Goal: Communication & Community: Answer question/provide support

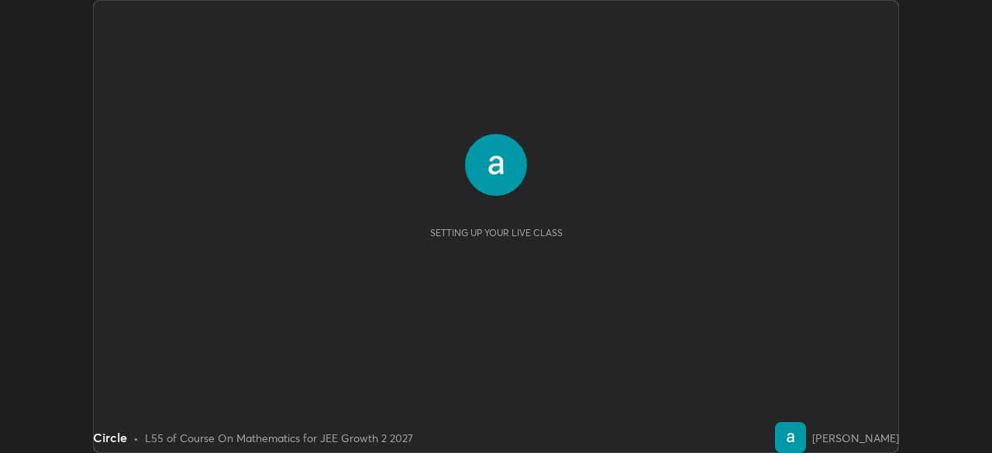
scroll to position [453, 992]
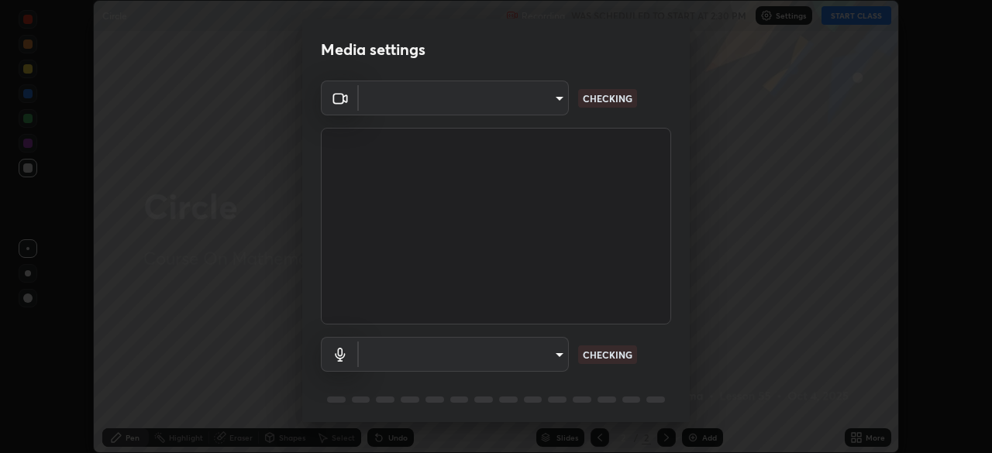
type input "b01729d45edbc9c0263969ae5aeda06708fa428b9a77102190d554404ede5bbd"
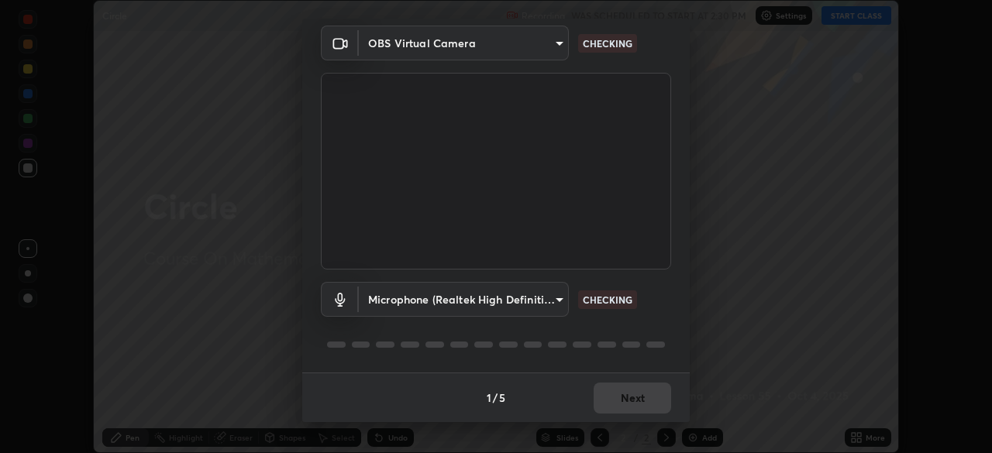
click at [551, 297] on body "Erase all Circle Recording WAS SCHEDULED TO START AT 2:30 PM Settings START CLA…" at bounding box center [496, 226] width 992 height 453
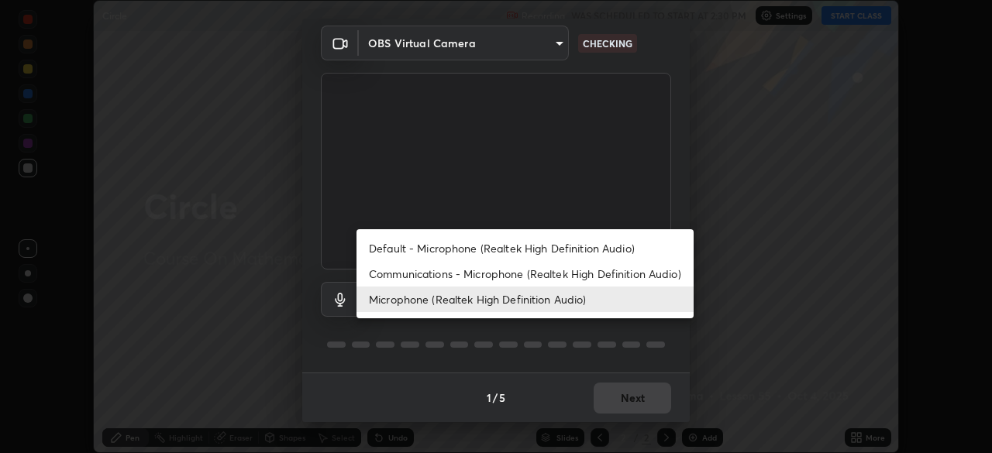
click at [390, 246] on li "Default - Microphone (Realtek High Definition Audio)" at bounding box center [524, 248] width 337 height 26
type input "default"
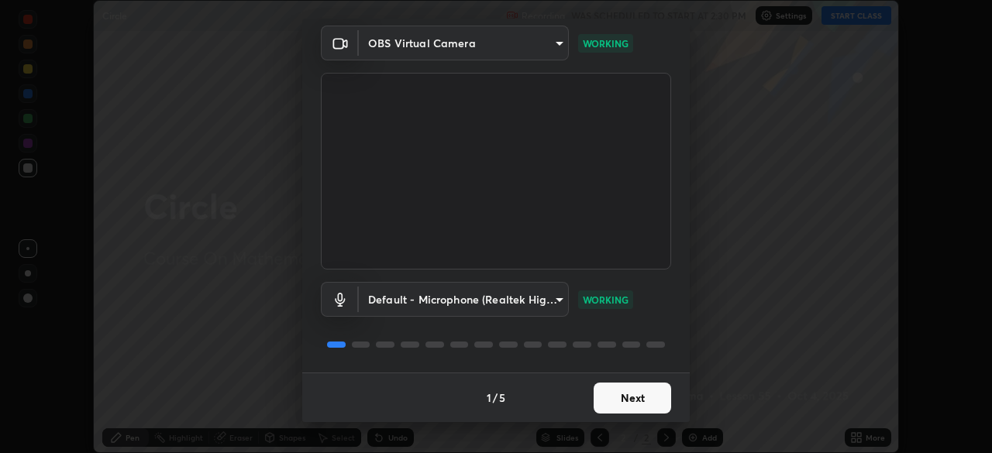
click at [616, 397] on button "Next" at bounding box center [631, 398] width 77 height 31
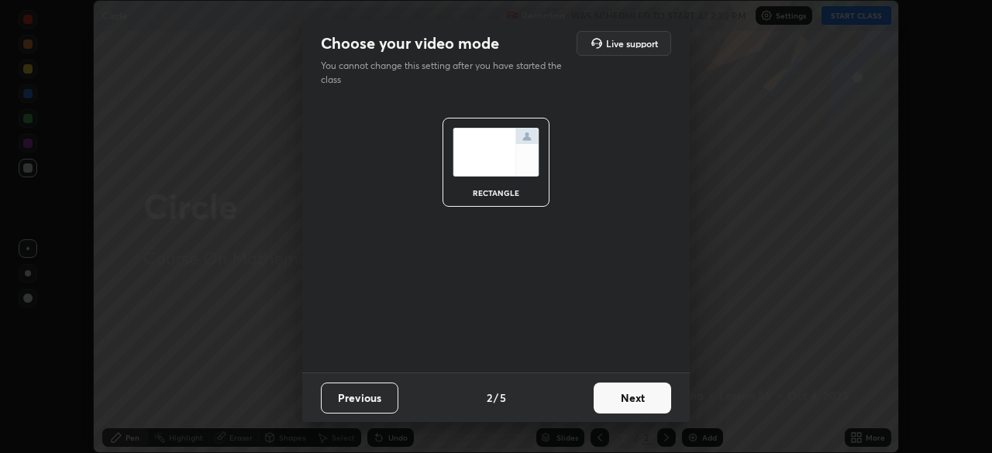
click at [614, 406] on button "Next" at bounding box center [631, 398] width 77 height 31
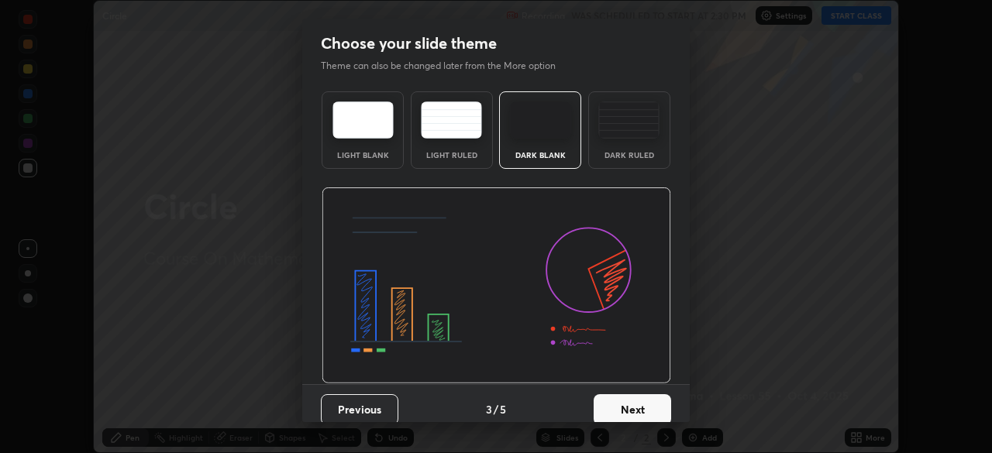
click at [616, 407] on button "Next" at bounding box center [631, 409] width 77 height 31
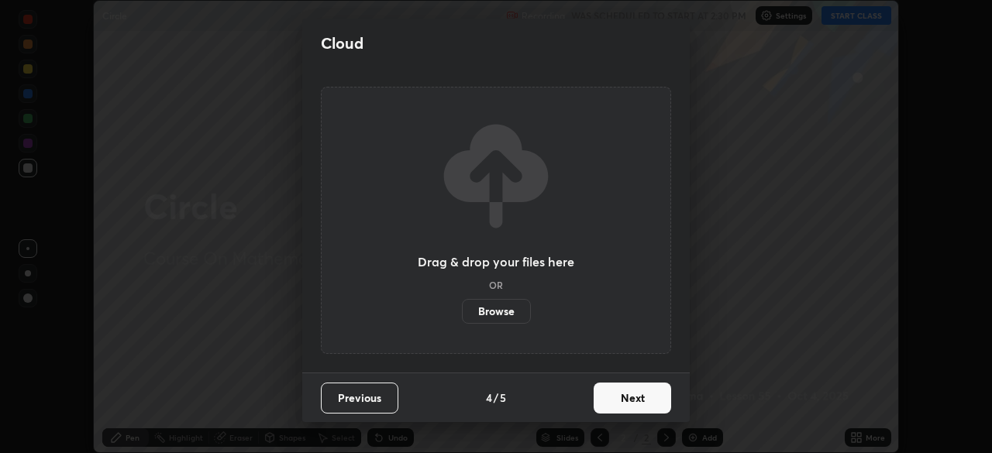
click at [605, 396] on button "Next" at bounding box center [631, 398] width 77 height 31
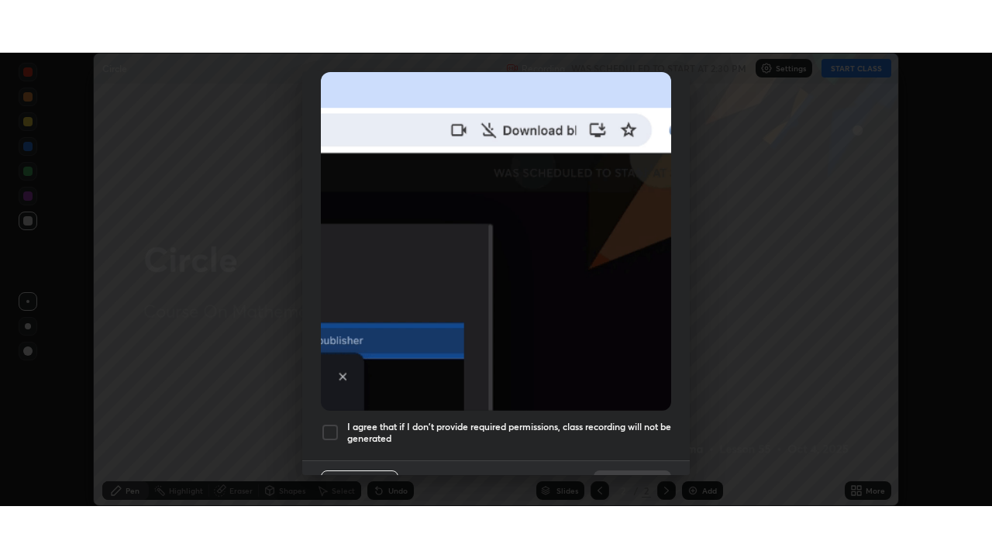
scroll to position [371, 0]
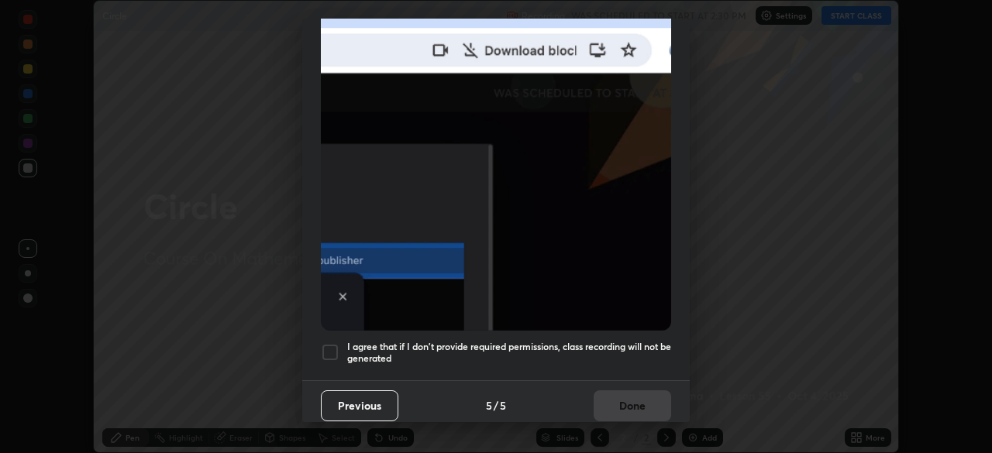
click at [333, 343] on div at bounding box center [330, 352] width 19 height 19
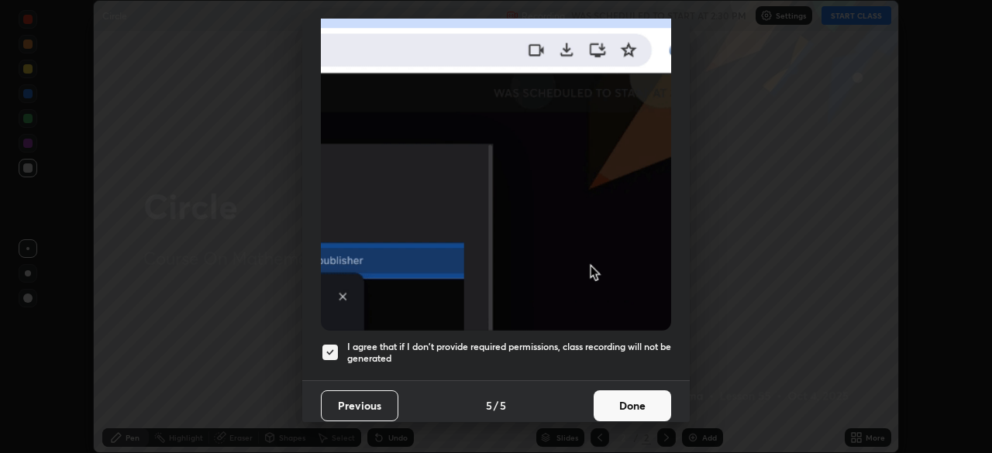
click at [609, 393] on button "Done" at bounding box center [631, 405] width 77 height 31
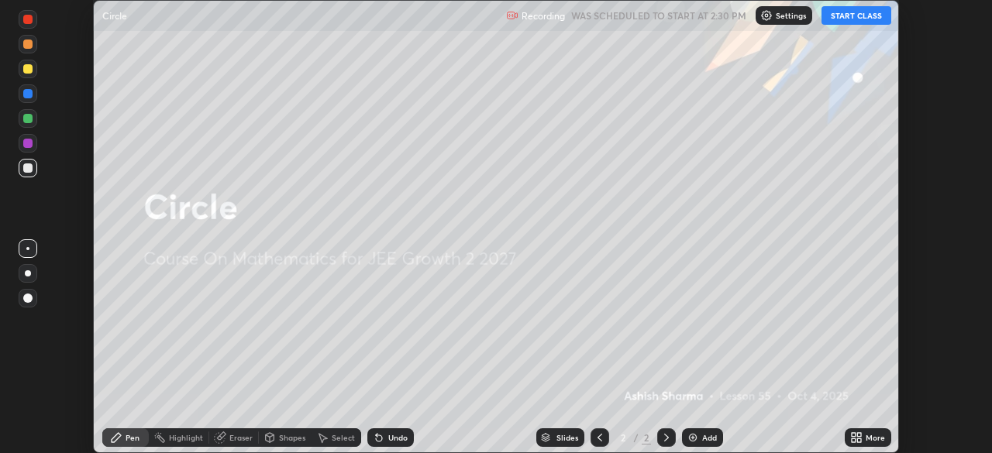
click at [858, 17] on button "START CLASS" at bounding box center [856, 15] width 70 height 19
click at [865, 446] on div "More" at bounding box center [867, 437] width 46 height 19
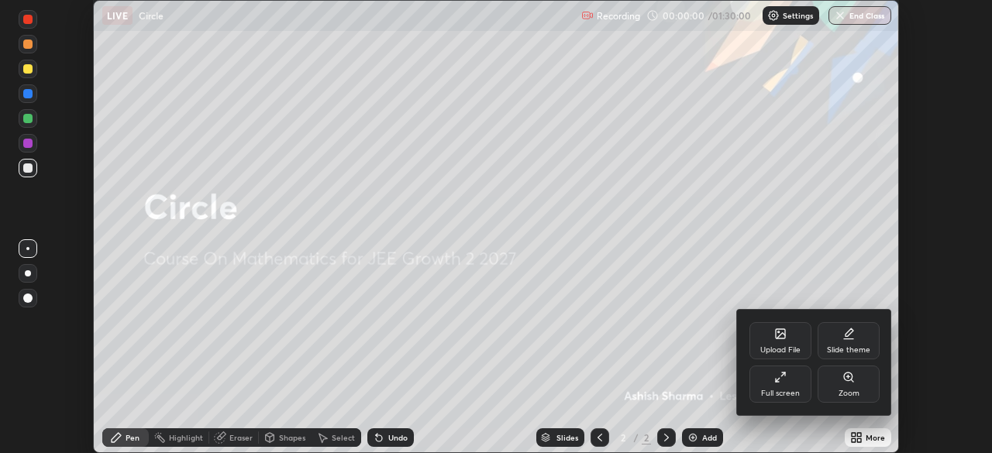
click at [775, 379] on icon at bounding box center [780, 377] width 12 height 12
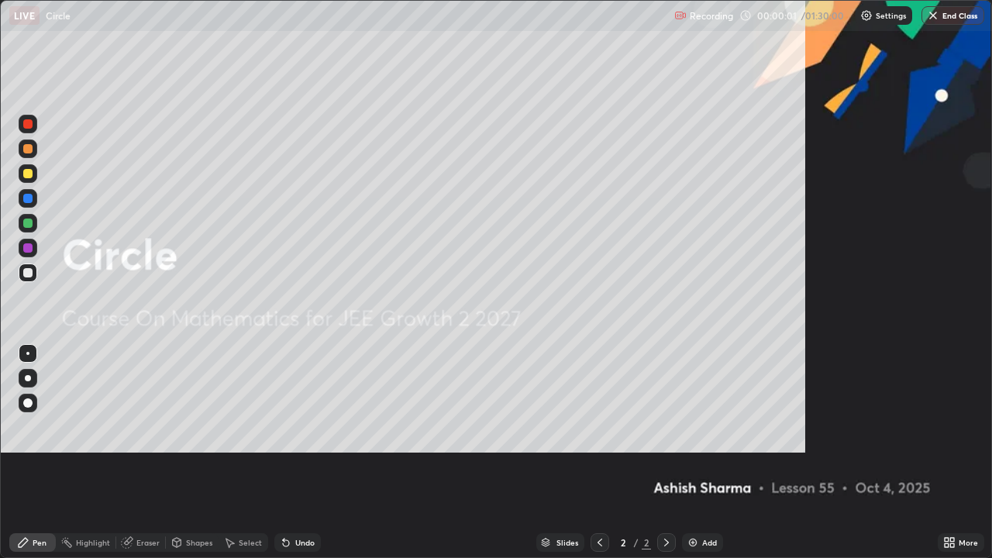
scroll to position [558, 992]
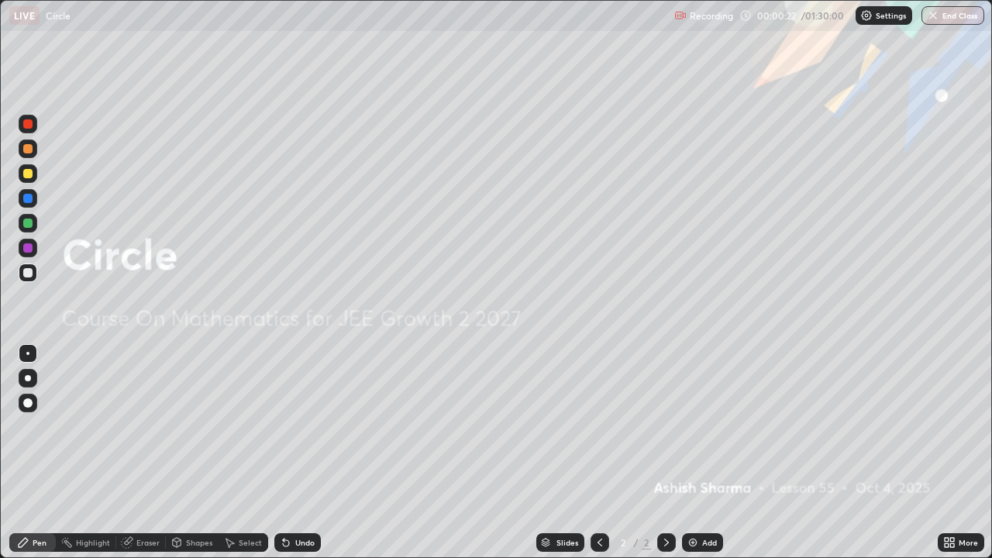
click at [703, 452] on div "Add" at bounding box center [709, 542] width 15 height 8
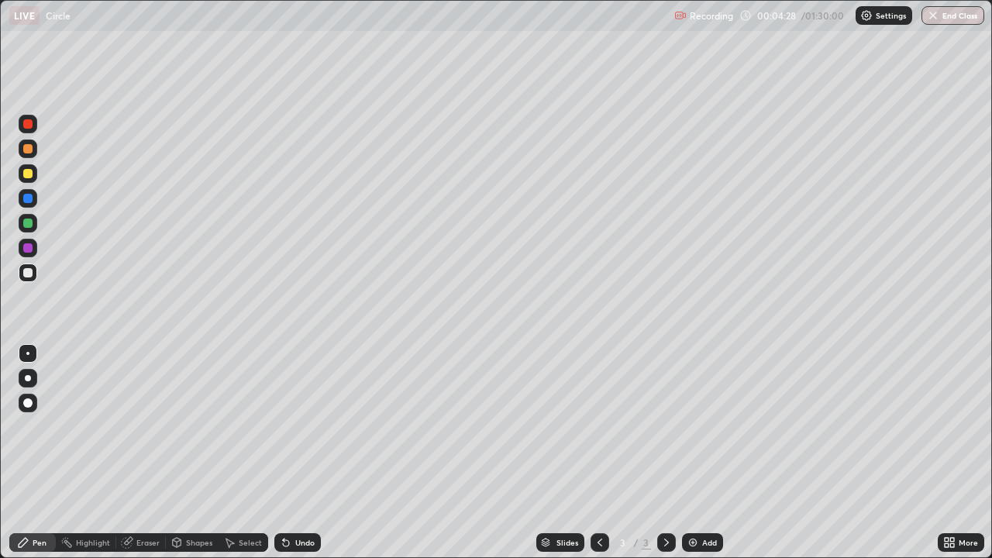
click at [309, 452] on div "Undo" at bounding box center [304, 542] width 19 height 8
click at [303, 452] on div "Undo" at bounding box center [304, 542] width 19 height 8
click at [302, 452] on div "Undo" at bounding box center [304, 542] width 19 height 8
click at [303, 452] on div "Undo" at bounding box center [304, 542] width 19 height 8
click at [704, 452] on div "Add" at bounding box center [709, 542] width 15 height 8
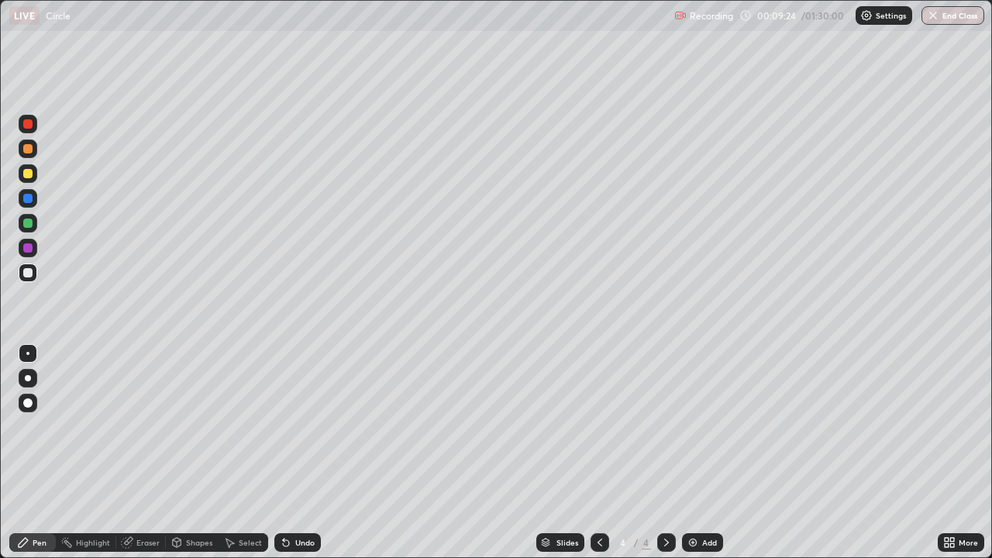
click at [31, 225] on div at bounding box center [27, 222] width 9 height 9
click at [300, 452] on div "Undo" at bounding box center [304, 542] width 19 height 8
click at [709, 452] on div "Add" at bounding box center [709, 542] width 15 height 8
click at [304, 452] on div "Undo" at bounding box center [297, 542] width 46 height 19
click at [694, 452] on img at bounding box center [692, 542] width 12 height 12
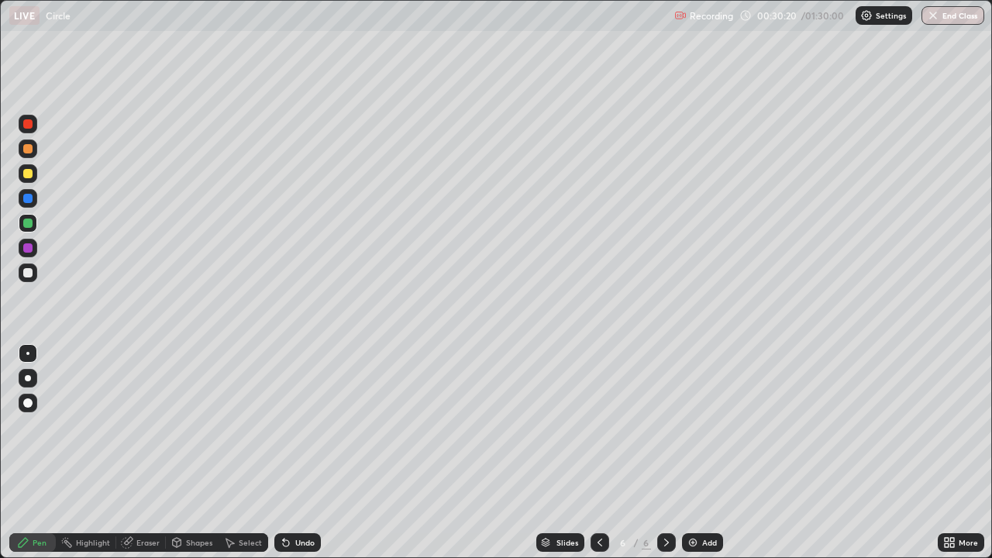
click at [706, 452] on div "Add" at bounding box center [709, 542] width 15 height 8
click at [22, 277] on div at bounding box center [28, 272] width 19 height 19
click at [146, 452] on div "Eraser" at bounding box center [147, 542] width 23 height 8
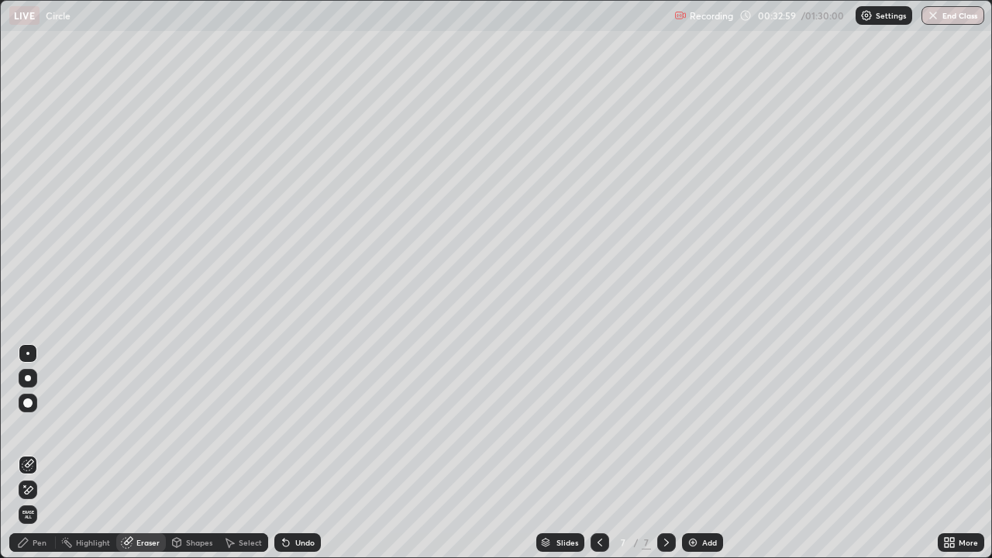
click at [36, 452] on div "Pen" at bounding box center [40, 542] width 14 height 8
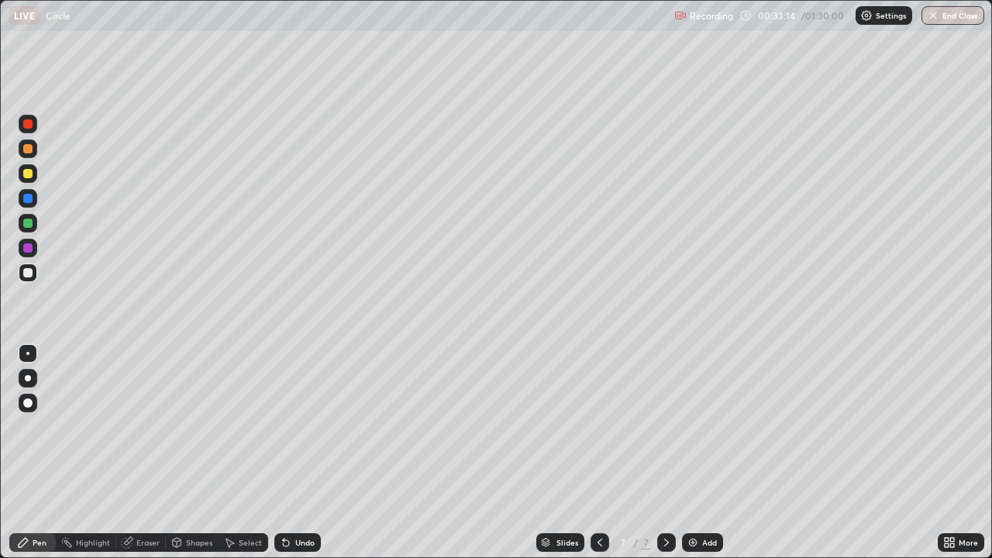
click at [148, 452] on div "Eraser" at bounding box center [147, 542] width 23 height 8
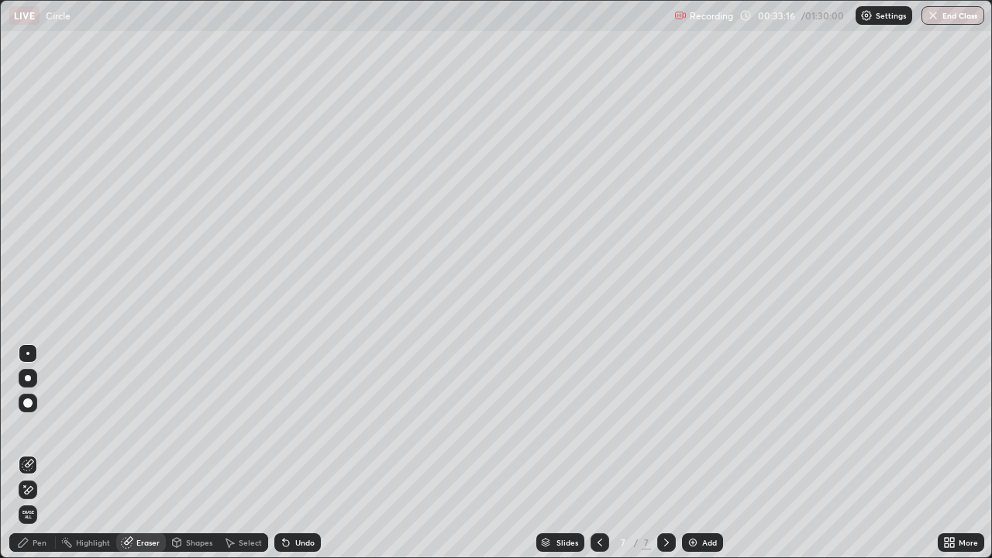
click at [39, 452] on div "Pen" at bounding box center [40, 542] width 14 height 8
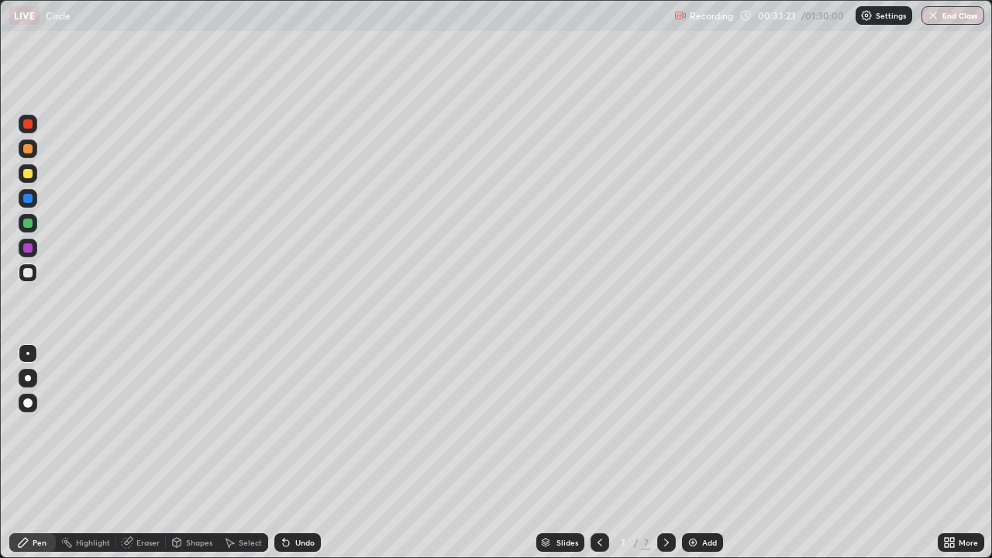
click at [138, 452] on div "Eraser" at bounding box center [147, 542] width 23 height 8
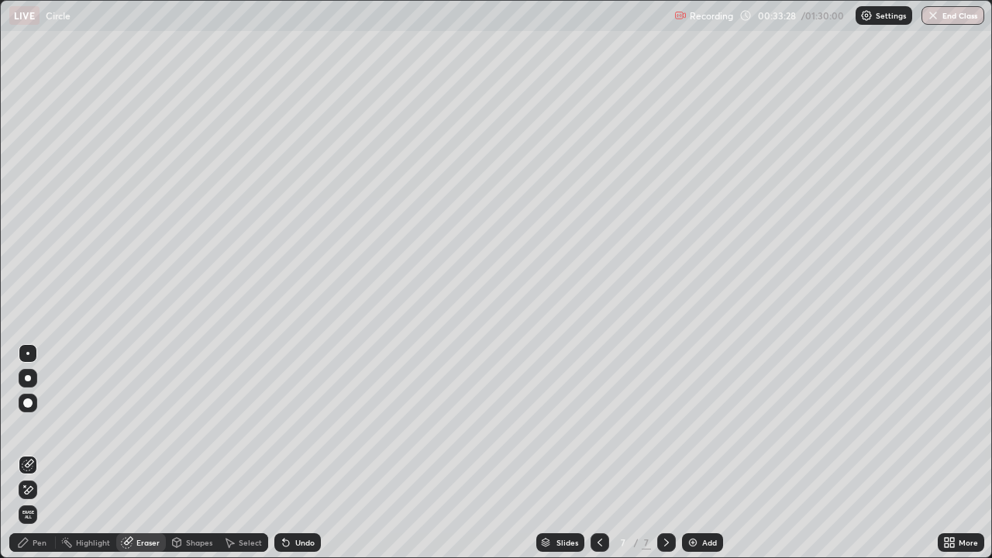
click at [40, 452] on div "Pen" at bounding box center [40, 542] width 14 height 8
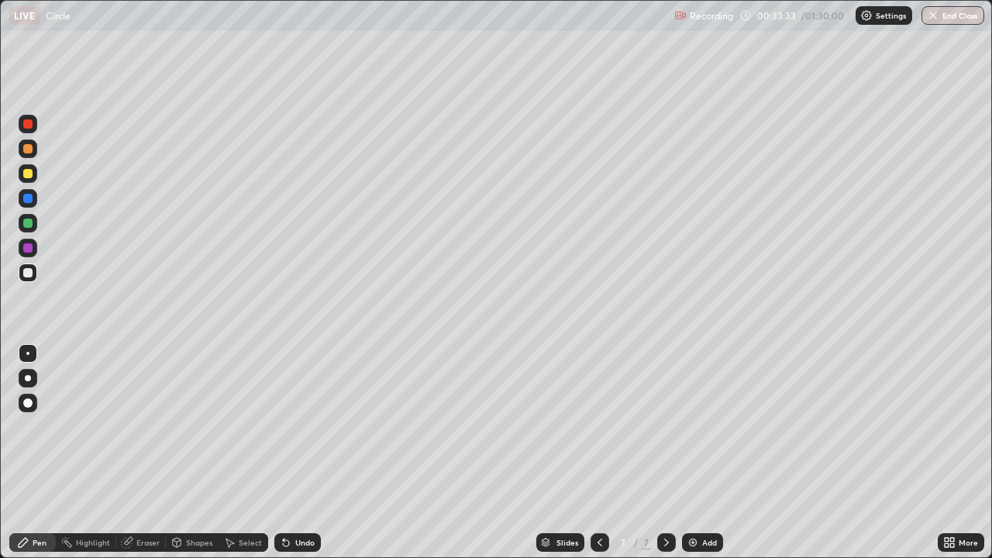
click at [300, 452] on div "Undo" at bounding box center [304, 542] width 19 height 8
click at [304, 452] on div "Undo" at bounding box center [304, 542] width 19 height 8
click at [308, 452] on div "Undo" at bounding box center [304, 542] width 19 height 8
click at [705, 452] on div "Add" at bounding box center [709, 542] width 15 height 8
click at [26, 222] on div at bounding box center [27, 222] width 9 height 9
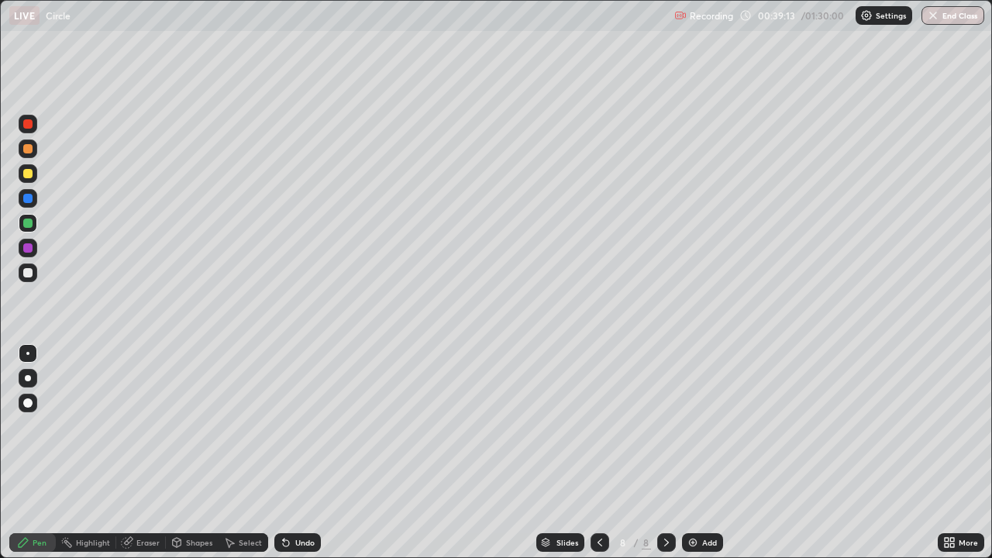
click at [301, 452] on div "Undo" at bounding box center [304, 542] width 19 height 8
click at [308, 452] on div "Undo" at bounding box center [297, 542] width 46 height 19
click at [312, 452] on div "Undo" at bounding box center [294, 542] width 53 height 31
click at [315, 452] on div "Undo" at bounding box center [297, 542] width 46 height 19
click at [324, 452] on div "Slides 8 / 8 Add" at bounding box center [629, 542] width 617 height 31
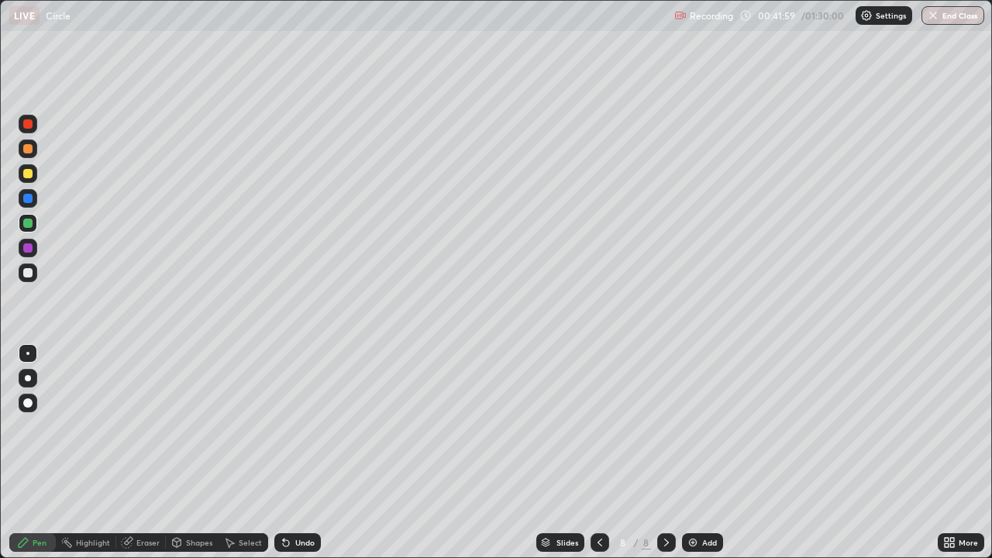
click at [708, 452] on div "Add" at bounding box center [709, 542] width 15 height 8
click at [26, 270] on div at bounding box center [27, 272] width 9 height 9
click at [28, 222] on div at bounding box center [27, 222] width 9 height 9
click at [706, 452] on div "Add" at bounding box center [709, 542] width 15 height 8
click at [26, 273] on div at bounding box center [27, 272] width 9 height 9
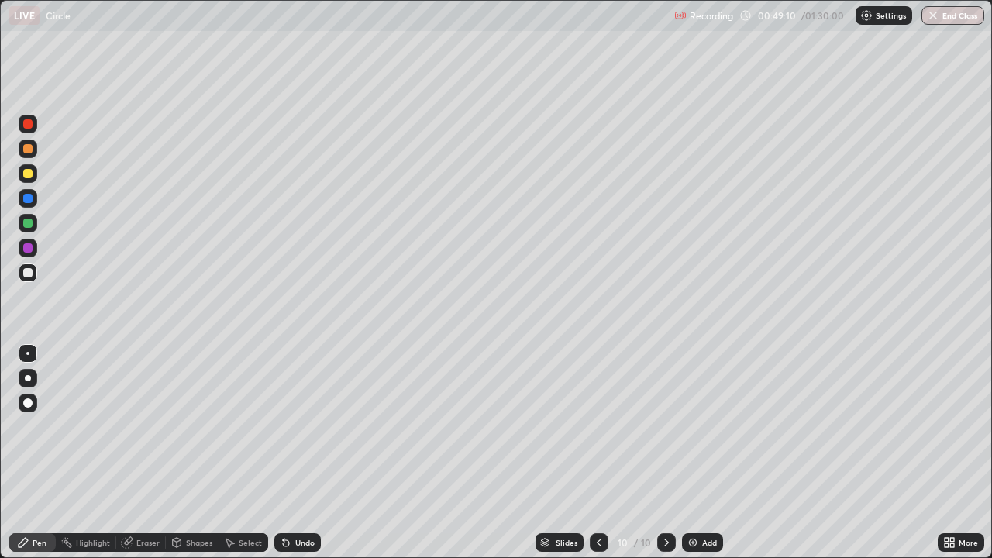
click at [300, 452] on div "Undo" at bounding box center [304, 542] width 19 height 8
click at [701, 452] on div "Add" at bounding box center [702, 542] width 41 height 19
click at [146, 452] on div "Eraser" at bounding box center [147, 542] width 23 height 8
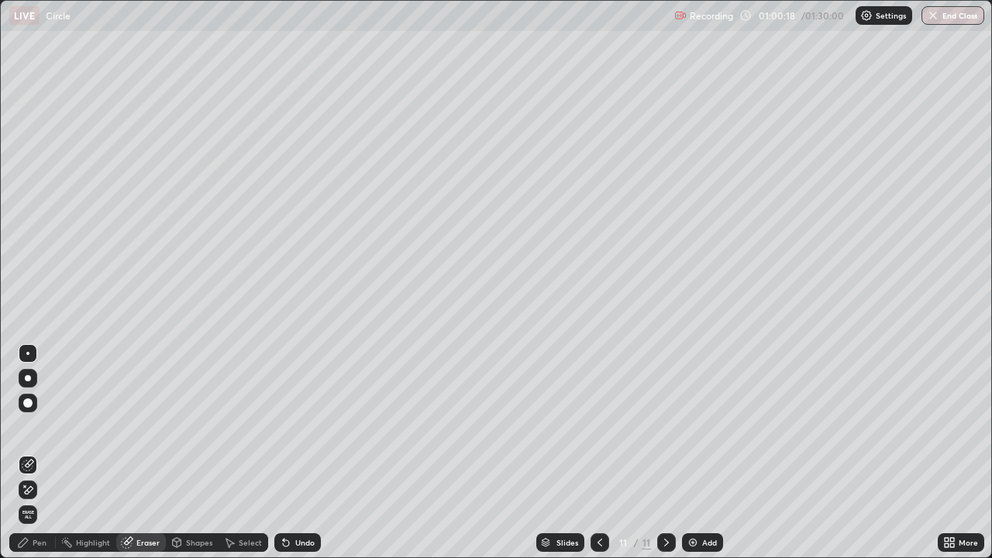
click at [40, 452] on div "Pen" at bounding box center [40, 542] width 14 height 8
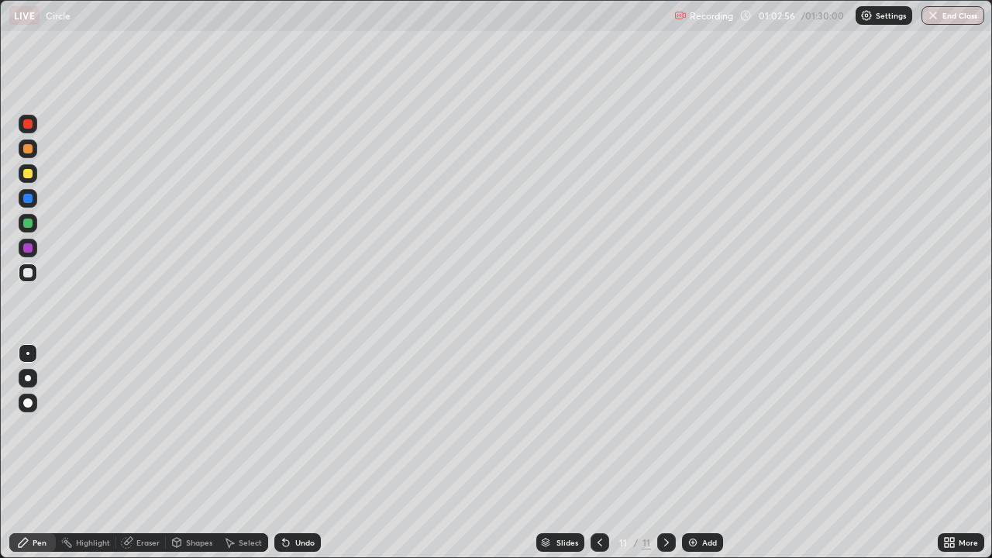
click at [850, 452] on div "Slides 11 / 11 Add" at bounding box center [629, 542] width 617 height 31
click at [851, 452] on div "Slides 11 / 11 Add" at bounding box center [629, 542] width 617 height 31
click at [853, 452] on div "Slides 11 / 11 Add" at bounding box center [629, 542] width 617 height 31
click at [703, 452] on div "Add" at bounding box center [709, 542] width 15 height 8
click at [703, 452] on div "Add" at bounding box center [702, 542] width 41 height 19
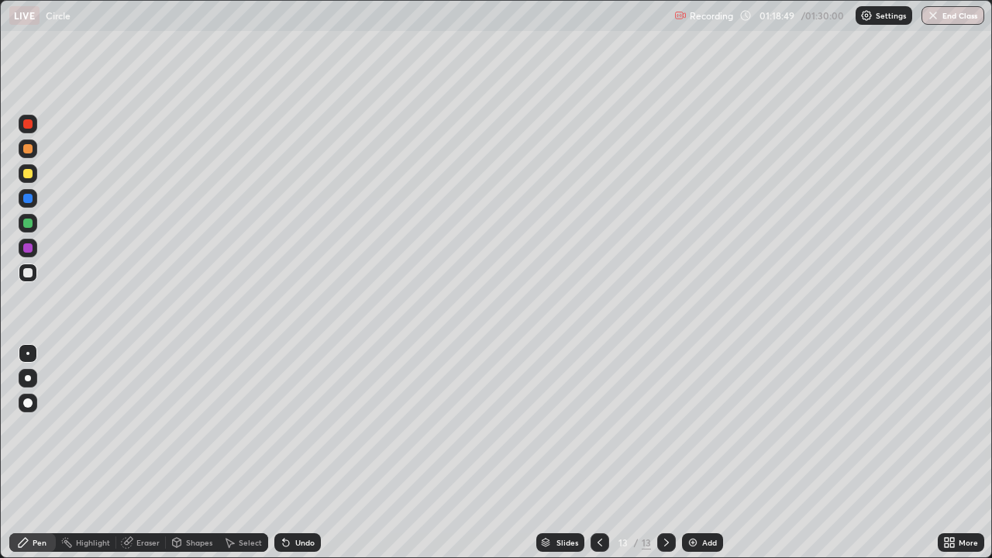
click at [947, 19] on button "End Class" at bounding box center [952, 15] width 63 height 19
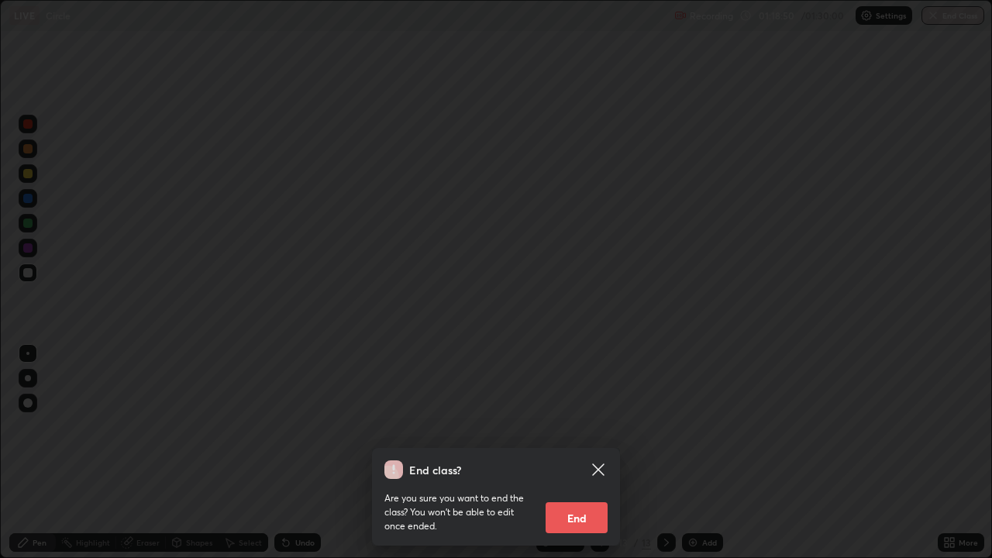
click at [573, 452] on button "End" at bounding box center [576, 517] width 62 height 31
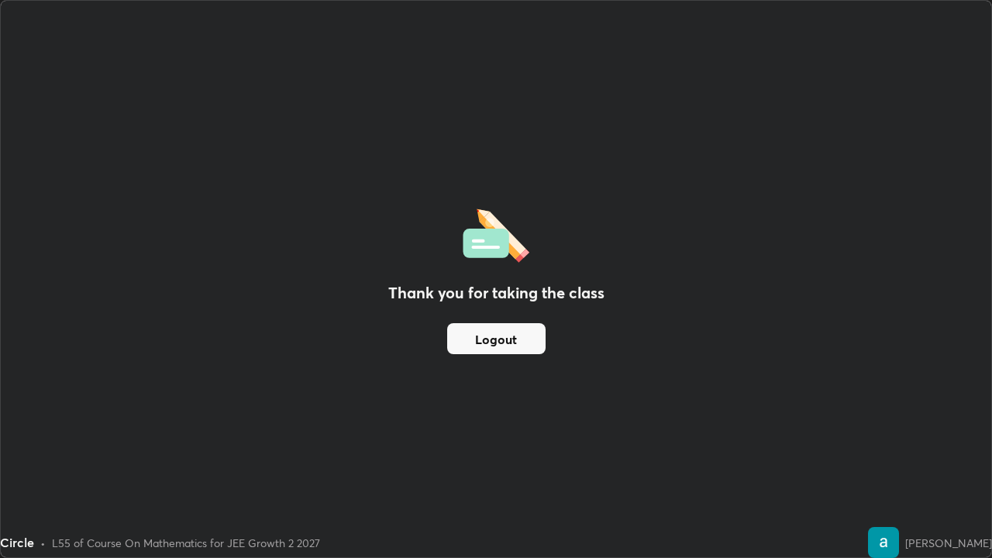
click at [514, 335] on button "Logout" at bounding box center [496, 338] width 98 height 31
